Goal: Go to known website: Go to known website

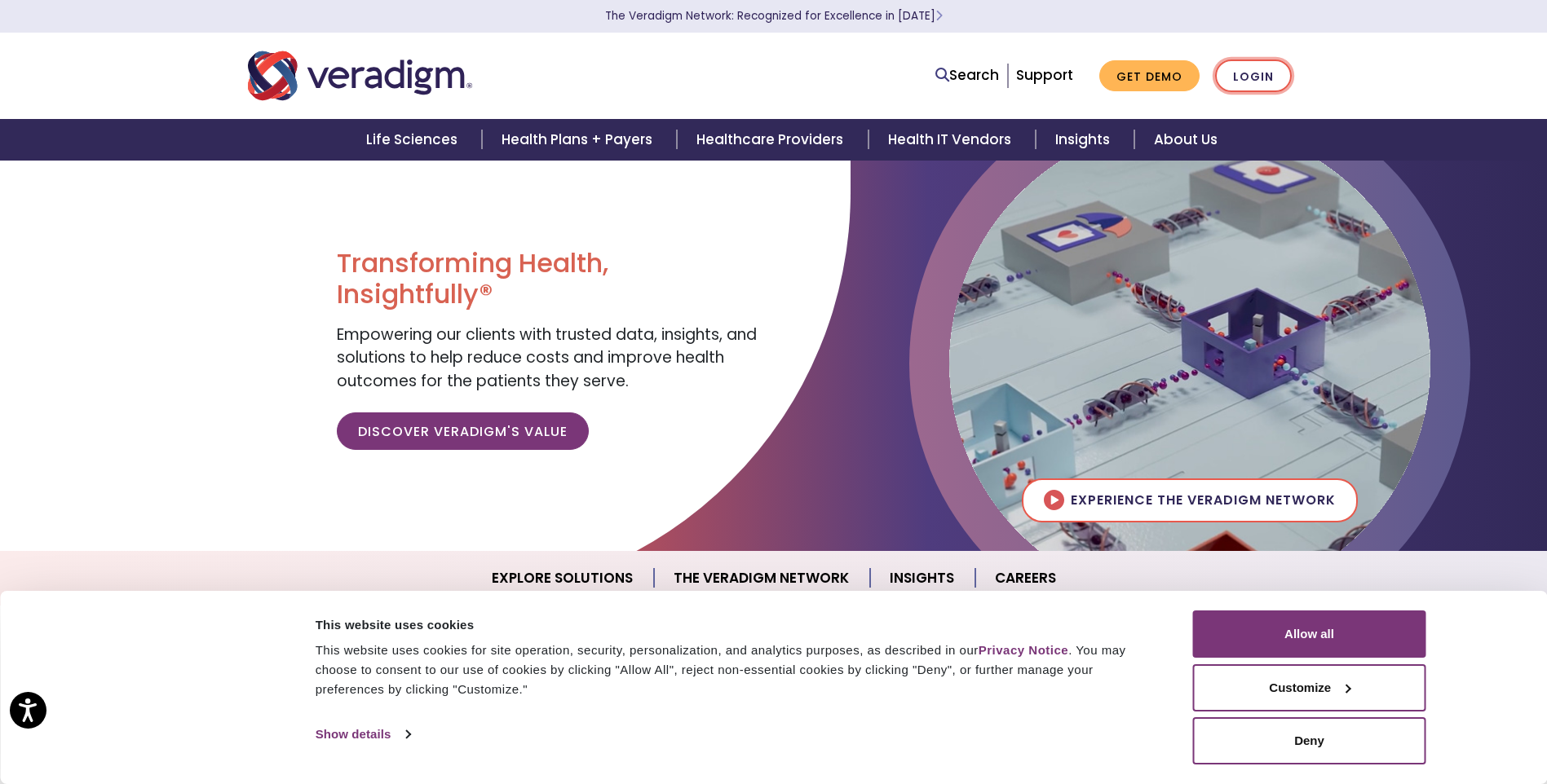
click at [1251, 73] on link "Login" at bounding box center [1254, 76] width 77 height 33
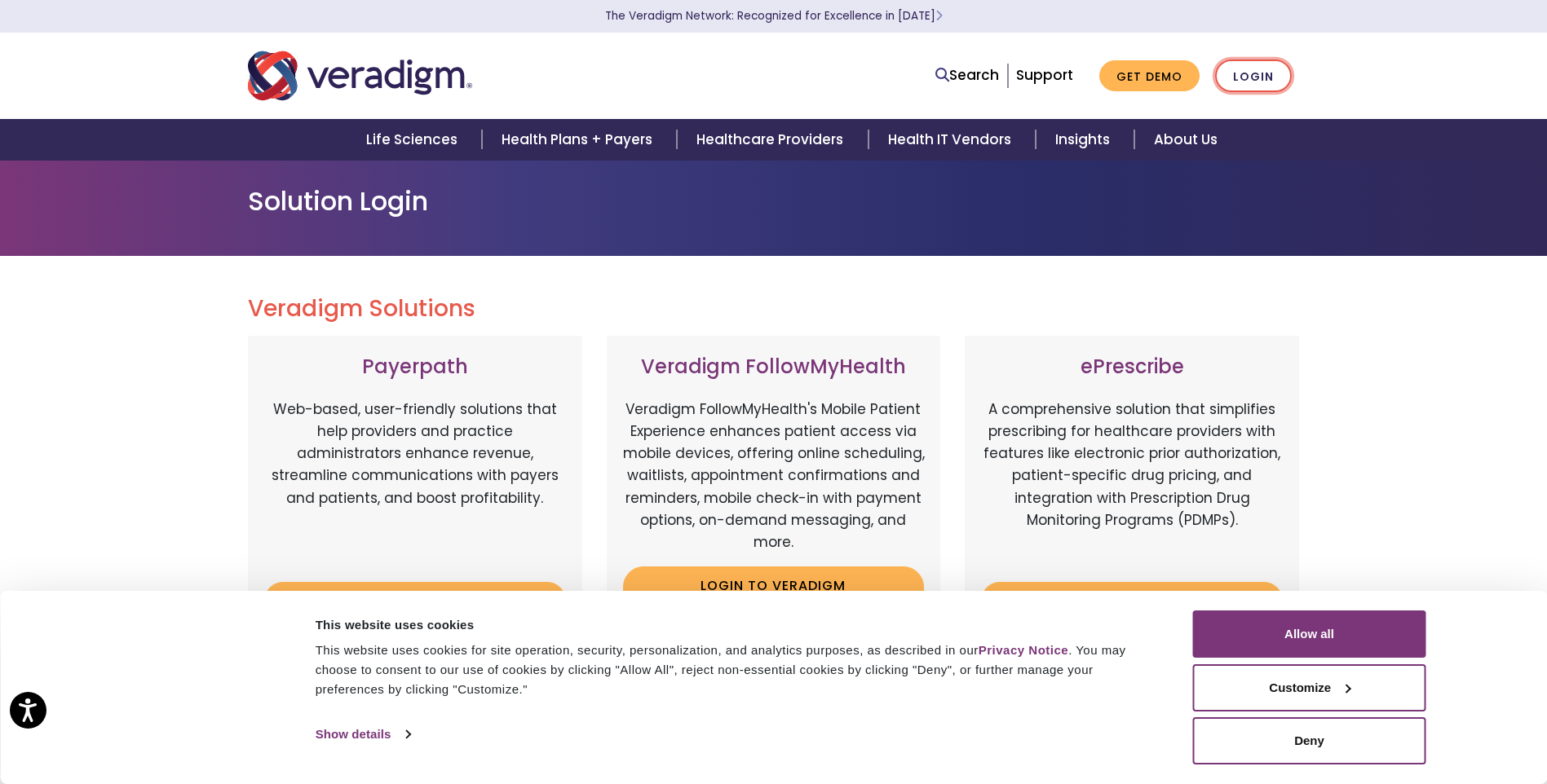
click at [1260, 79] on link "Login" at bounding box center [1254, 76] width 77 height 33
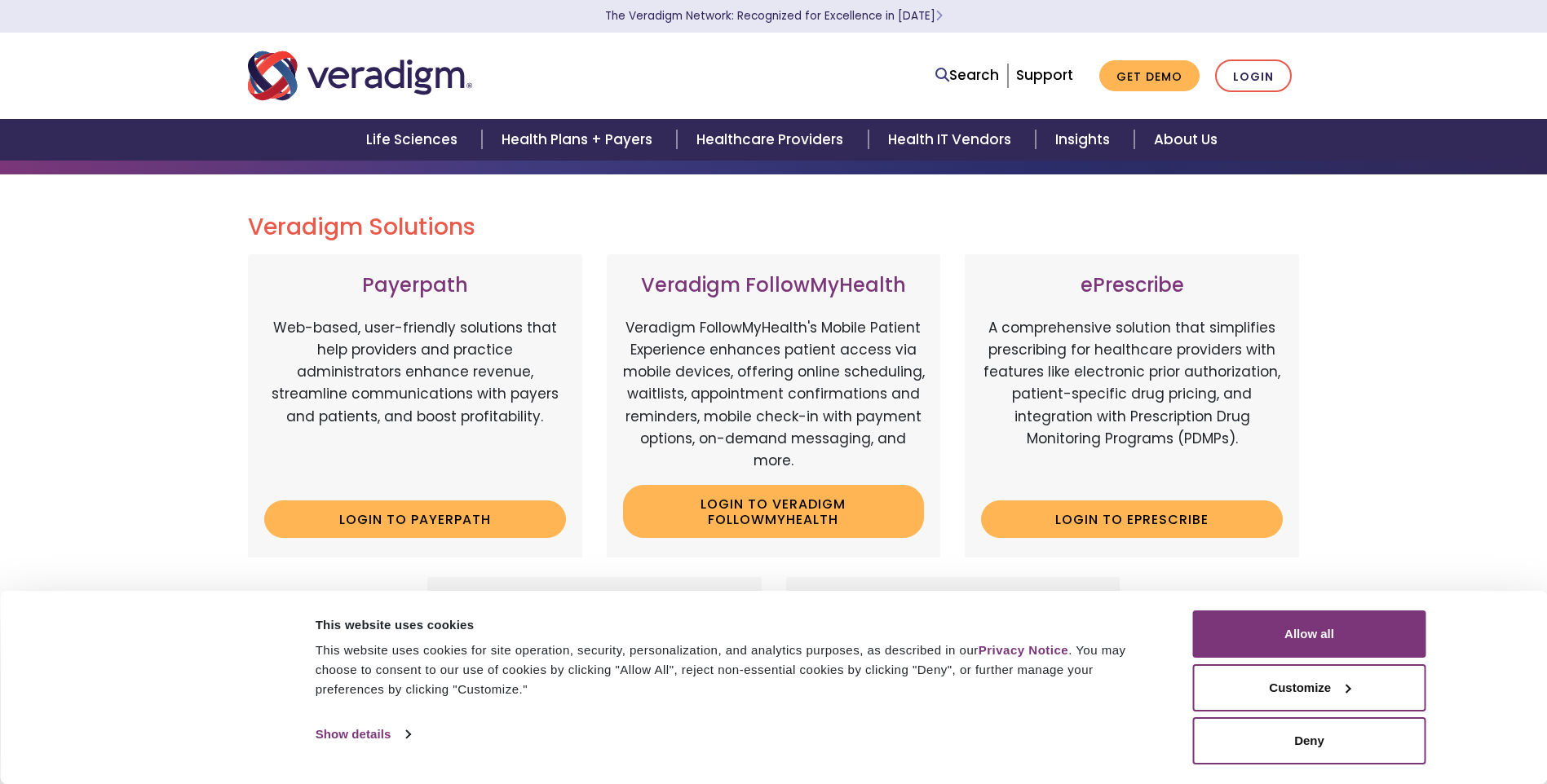
scroll to position [244, 0]
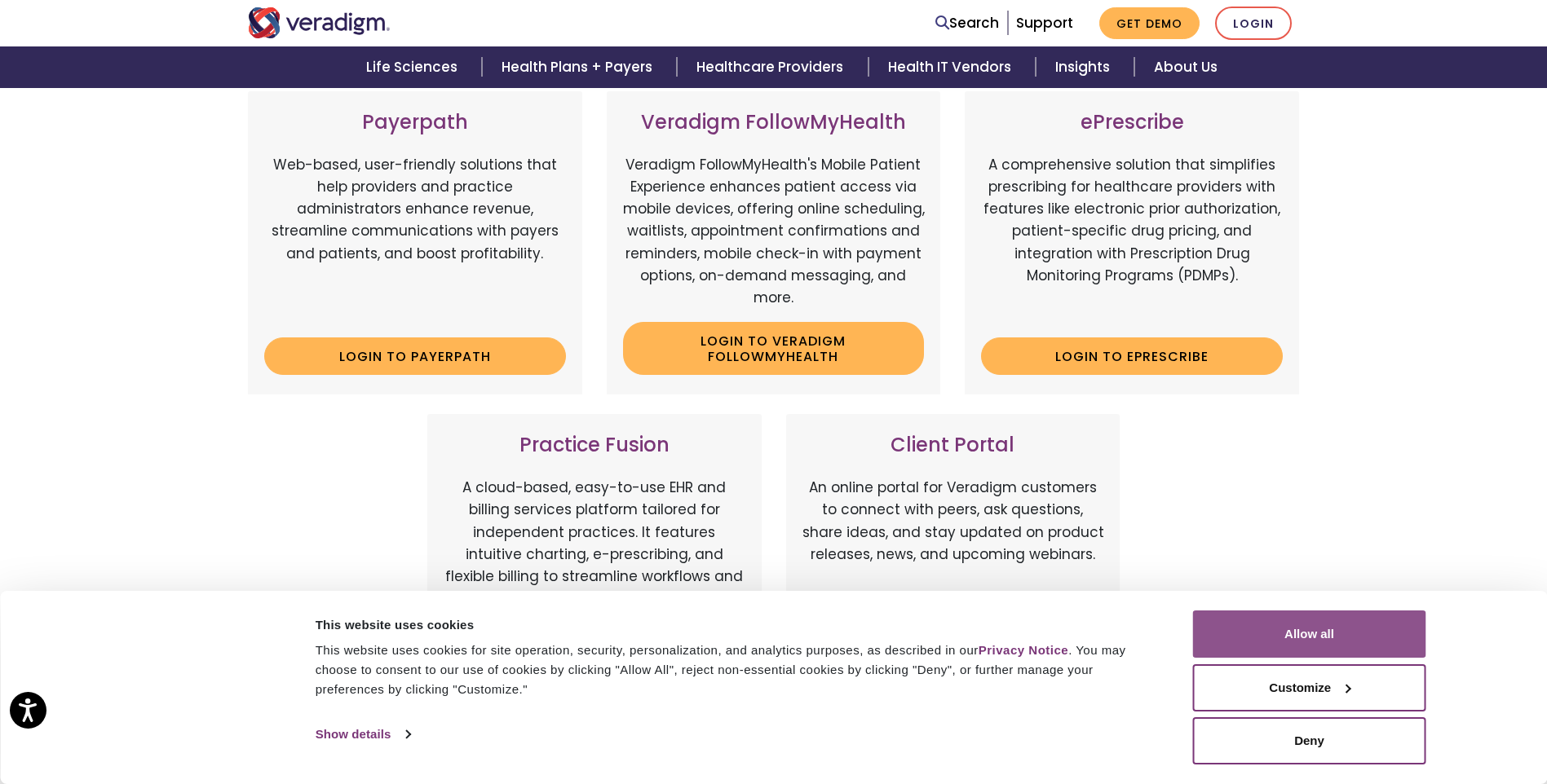
click at [1296, 628] on button "Allow all" at bounding box center [1309, 634] width 233 height 47
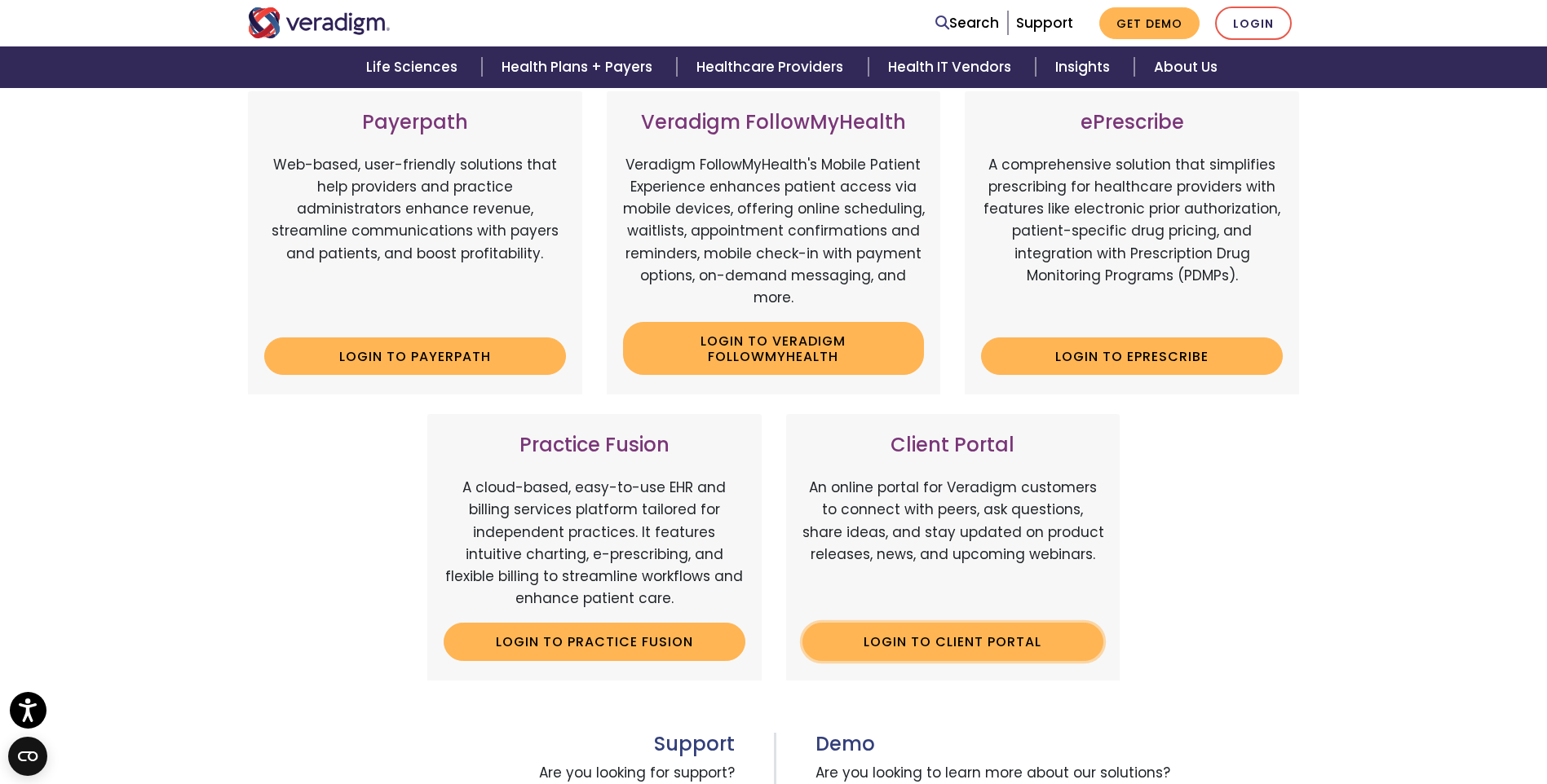
click at [1045, 641] on link "Login to Client Portal" at bounding box center [954, 641] width 302 height 37
